Goal: Find specific page/section: Find specific page/section

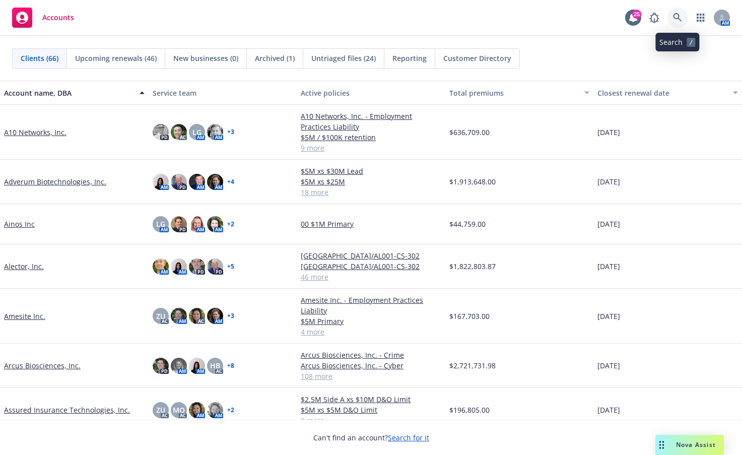
click at [673, 20] on icon at bounding box center [677, 17] width 9 height 9
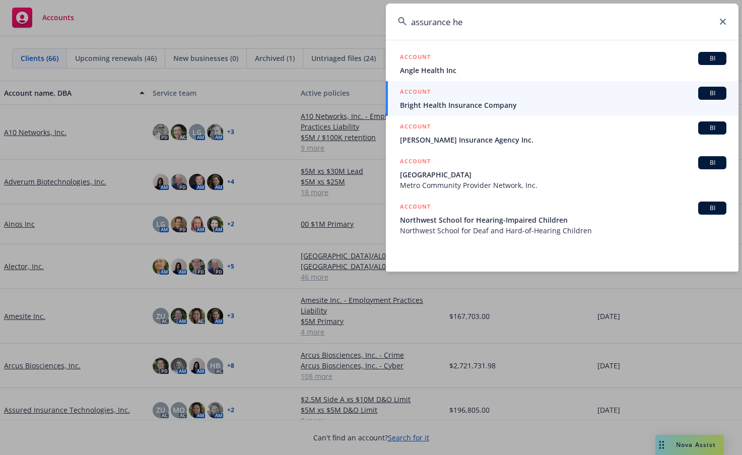
click at [559, 19] on input "assurance he" at bounding box center [562, 22] width 353 height 36
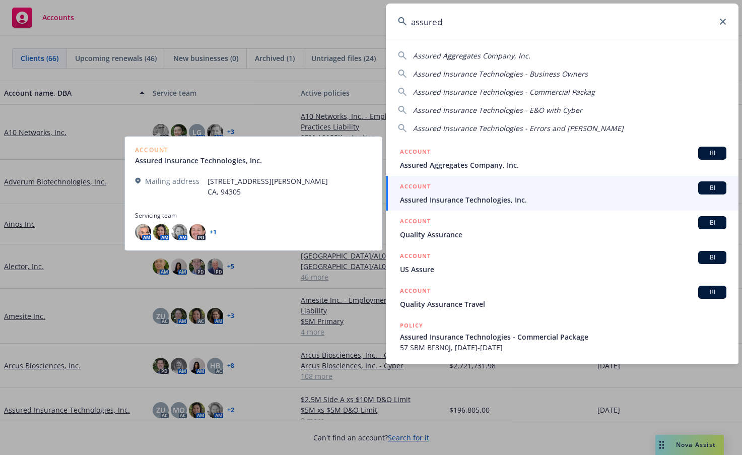
type input "assured"
click at [522, 199] on span "Assured Insurance Technologies, Inc." at bounding box center [563, 199] width 326 height 11
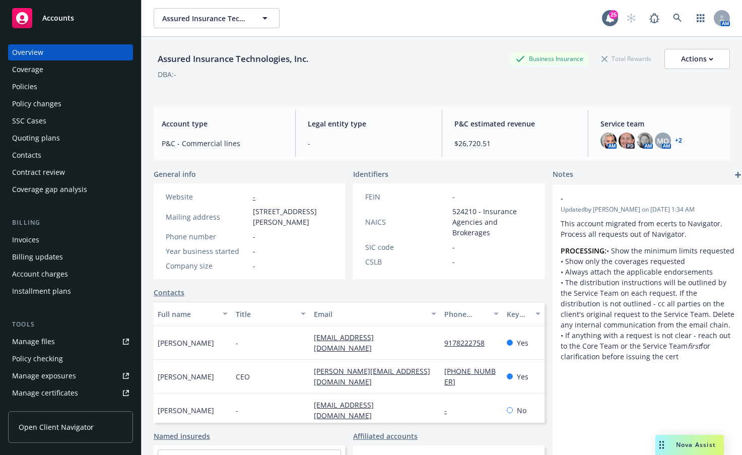
click at [33, 86] on div "Policies" at bounding box center [24, 87] width 25 height 16
